Goal: Find specific page/section

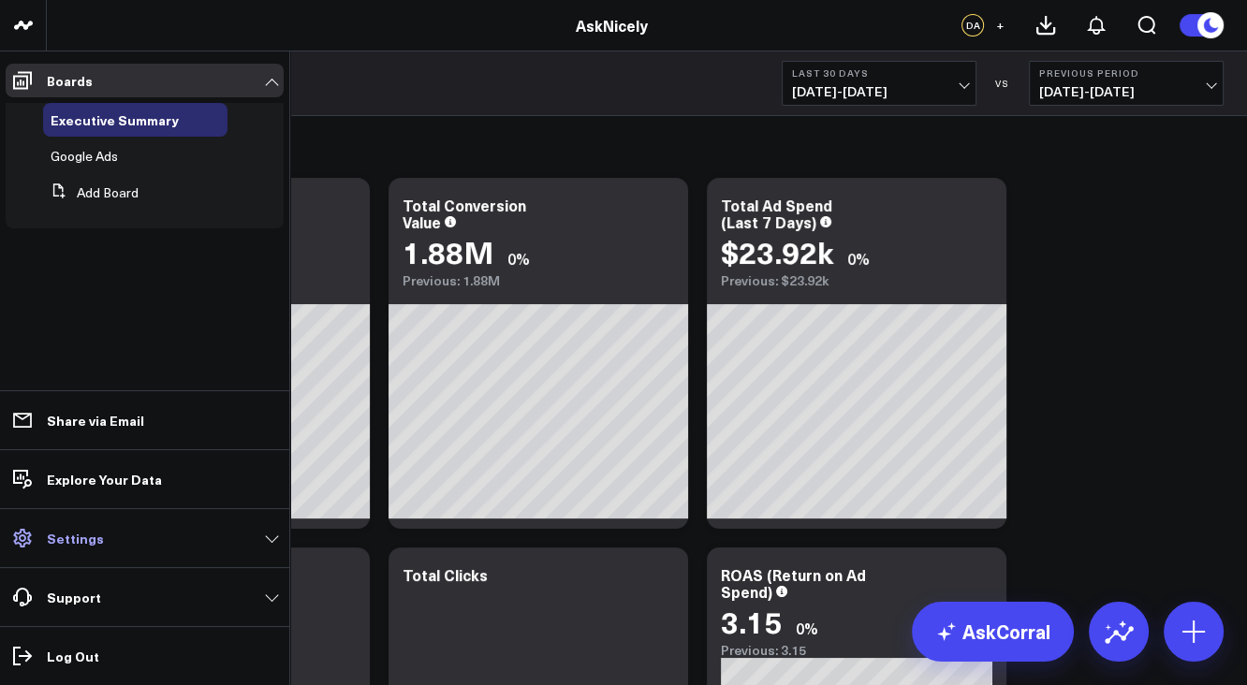
click at [29, 535] on icon at bounding box center [22, 538] width 18 height 19
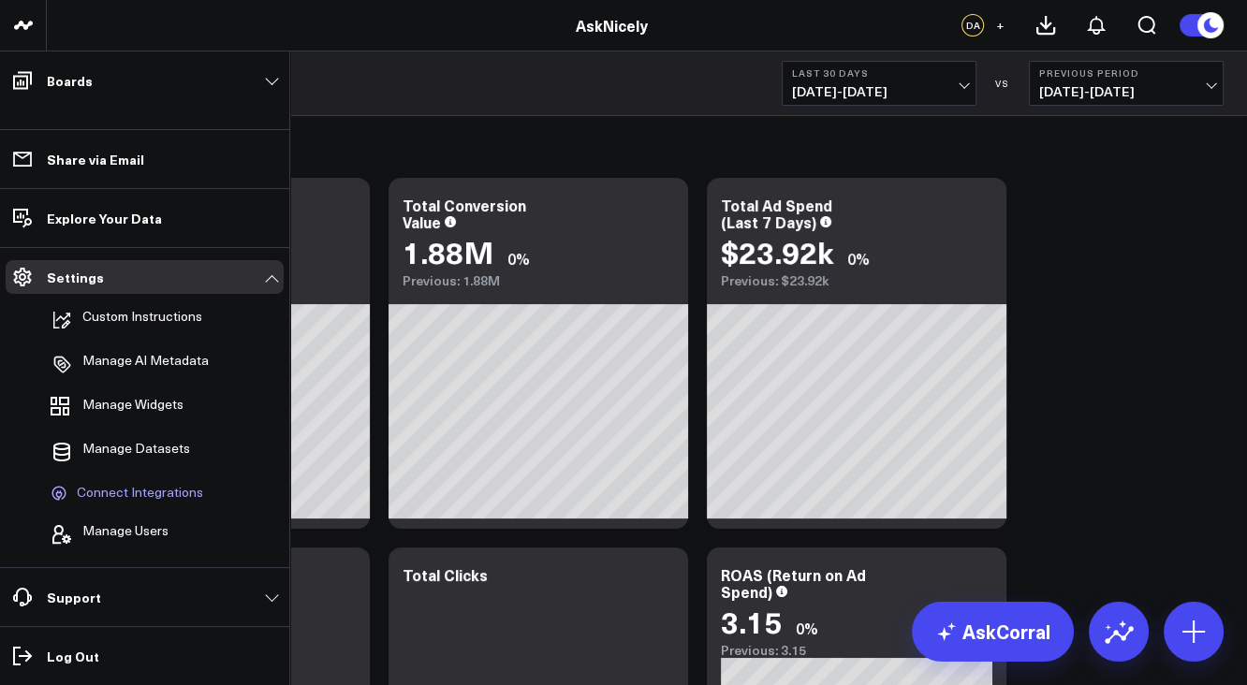
click at [110, 486] on span "Connect Integrations" at bounding box center [140, 493] width 126 height 17
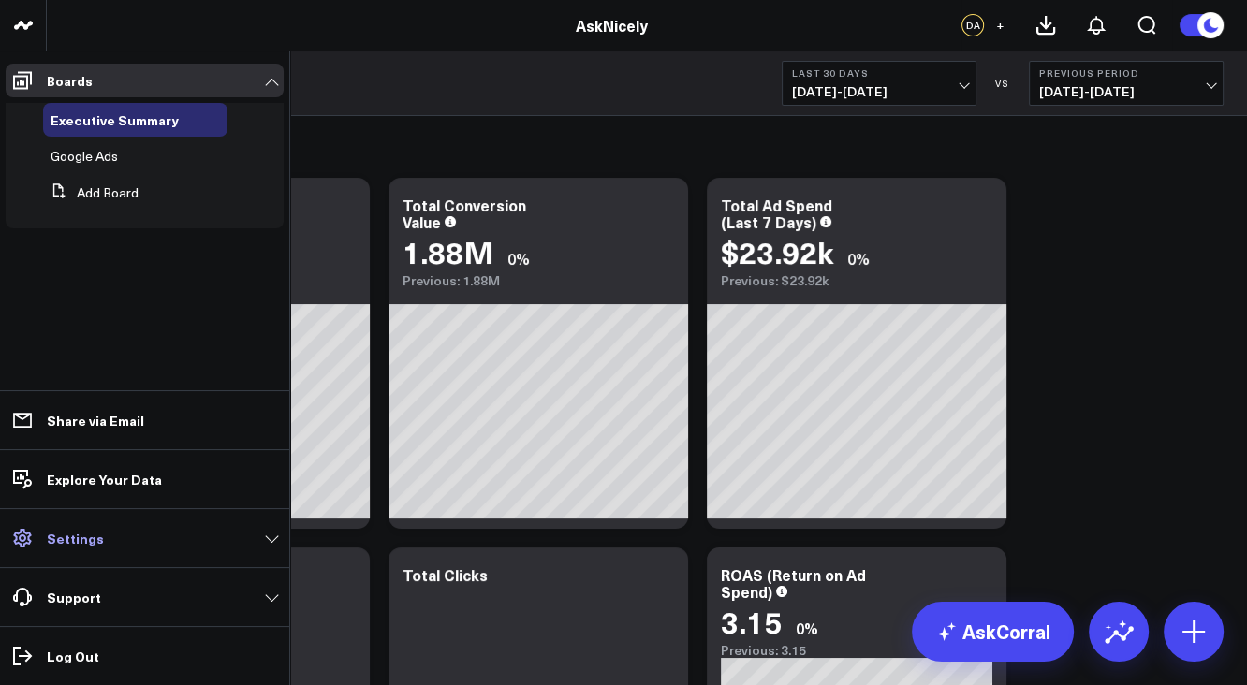
click at [59, 539] on p "Settings" at bounding box center [75, 538] width 57 height 15
